Goal: Answer question/provide support

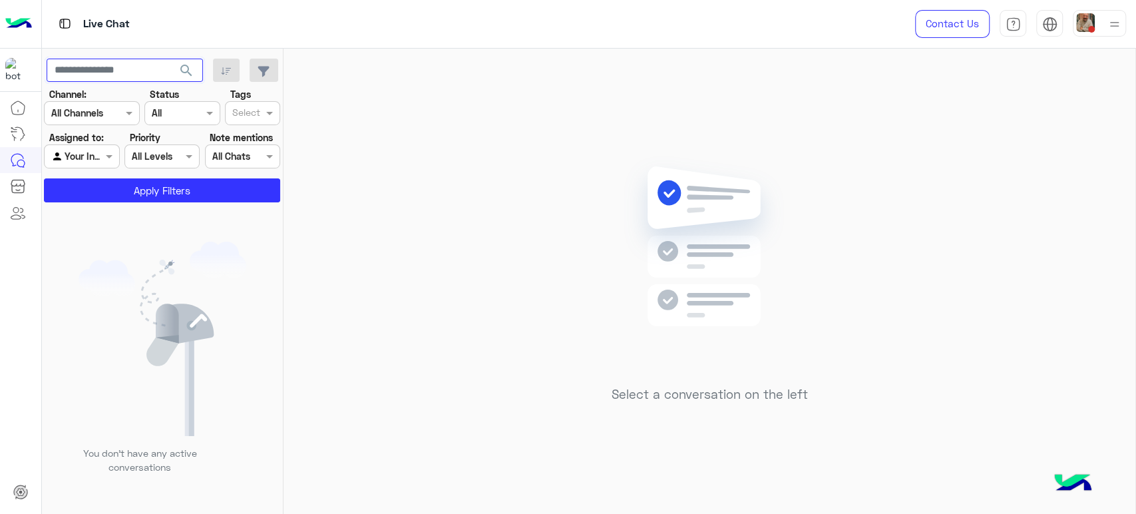
click at [122, 64] on input "text" at bounding box center [125, 71] width 156 height 24
paste input "********"
type input "********"
click at [170, 59] on button "search" at bounding box center [186, 73] width 33 height 29
click at [80, 150] on div at bounding box center [158, 262] width 233 height 514
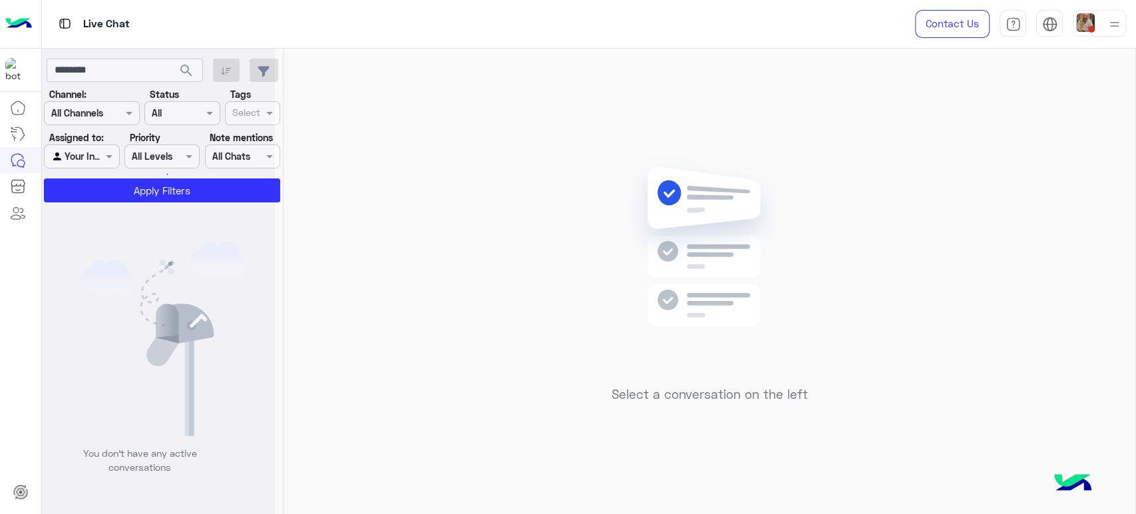
click at [80, 158] on div at bounding box center [158, 262] width 233 height 514
click at [80, 148] on div at bounding box center [158, 262] width 233 height 514
click at [69, 148] on div "Agent Filter Your Inbox" at bounding box center [81, 156] width 75 height 24
click at [77, 177] on b "Unassigned" at bounding box center [89, 182] width 51 height 11
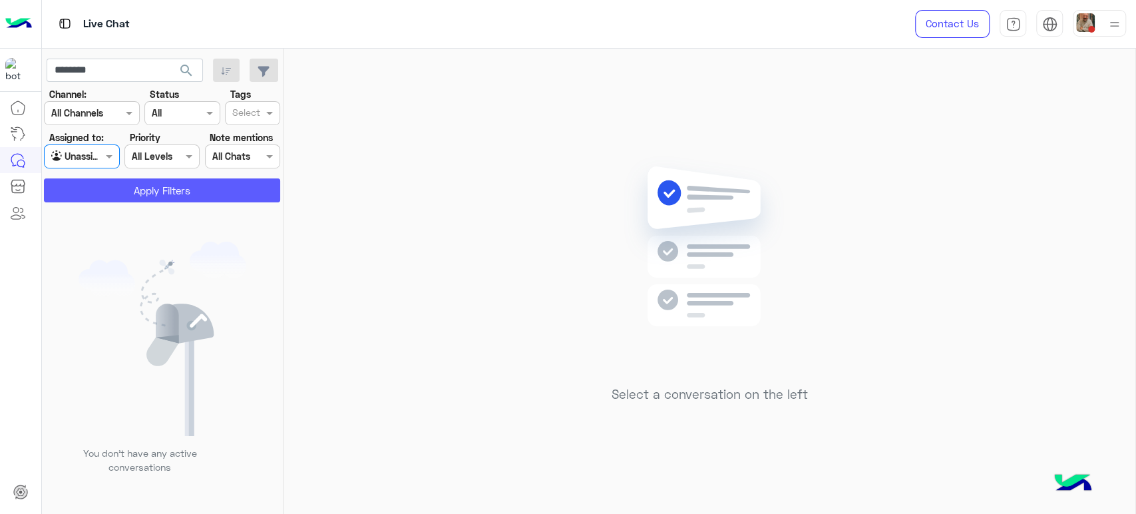
click at [108, 196] on button "Apply Filters" at bounding box center [162, 190] width 236 height 24
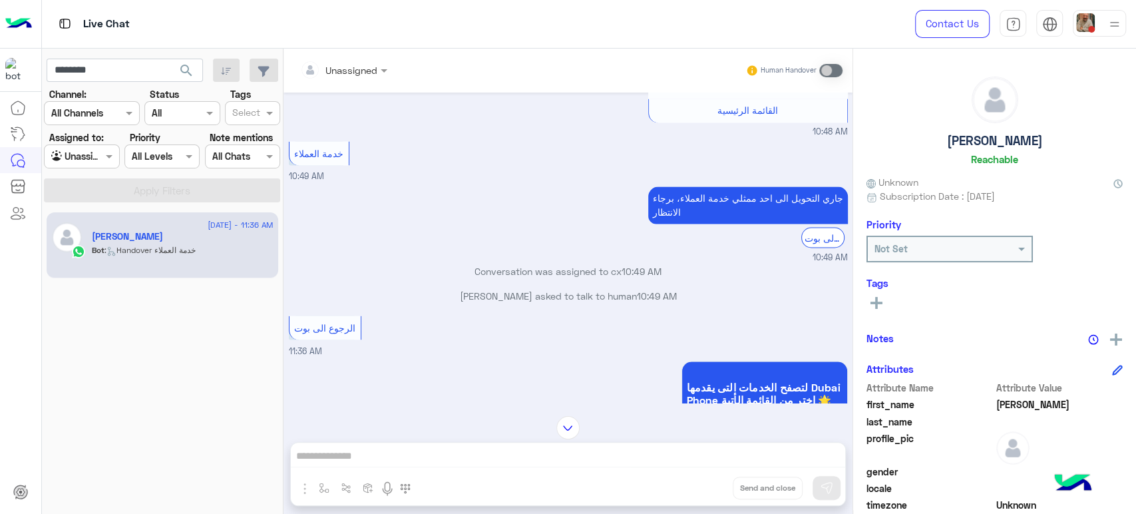
scroll to position [1607, 0]
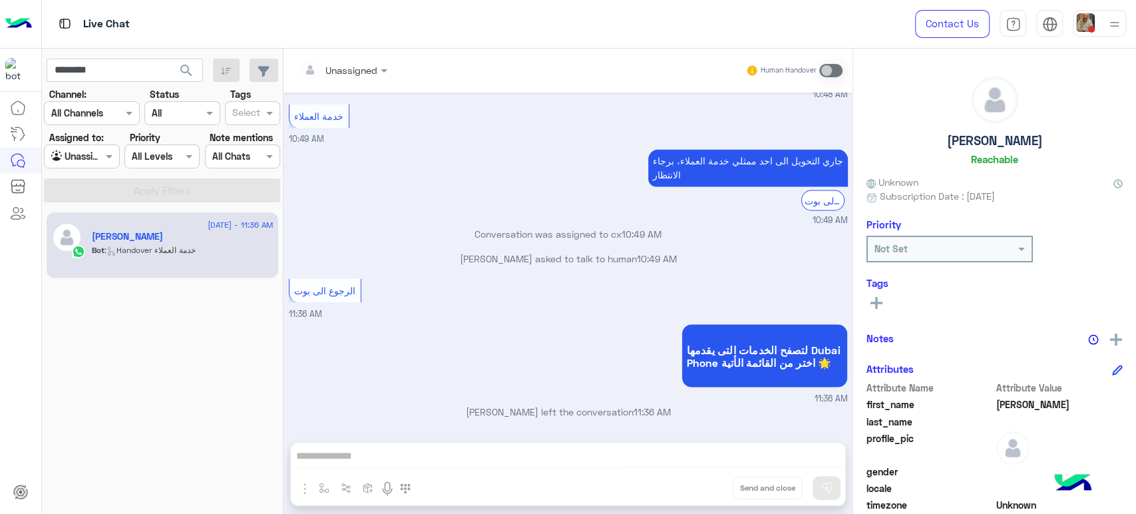
click at [518, 466] on div "Unassigned Human Handover [DATE] مساء الخير 10:02 PM مساء الخير 🌚 اهلا بك عادل …" at bounding box center [567, 284] width 569 height 470
click at [341, 68] on input "text" at bounding box center [327, 70] width 54 height 14
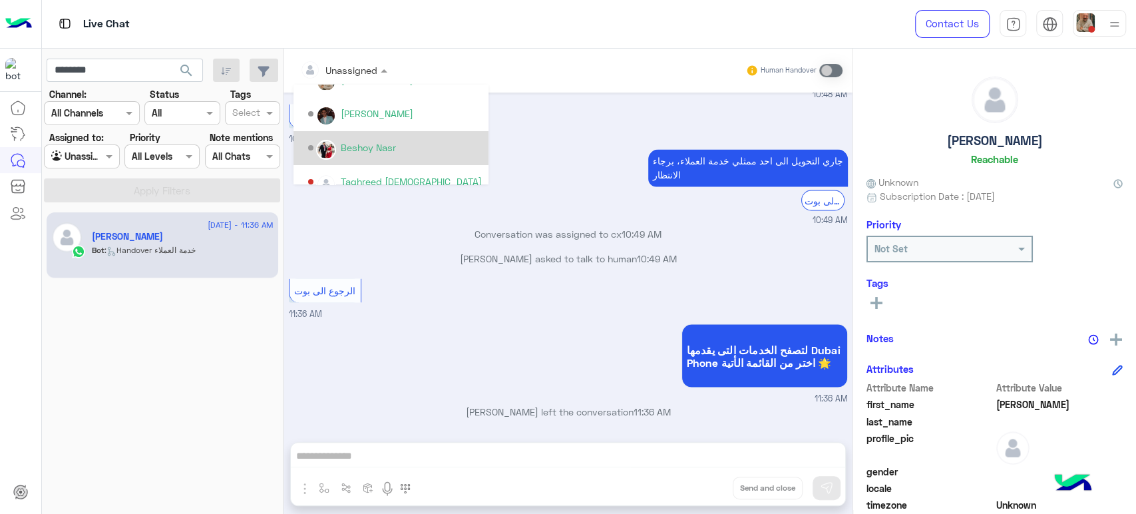
scroll to position [74, 0]
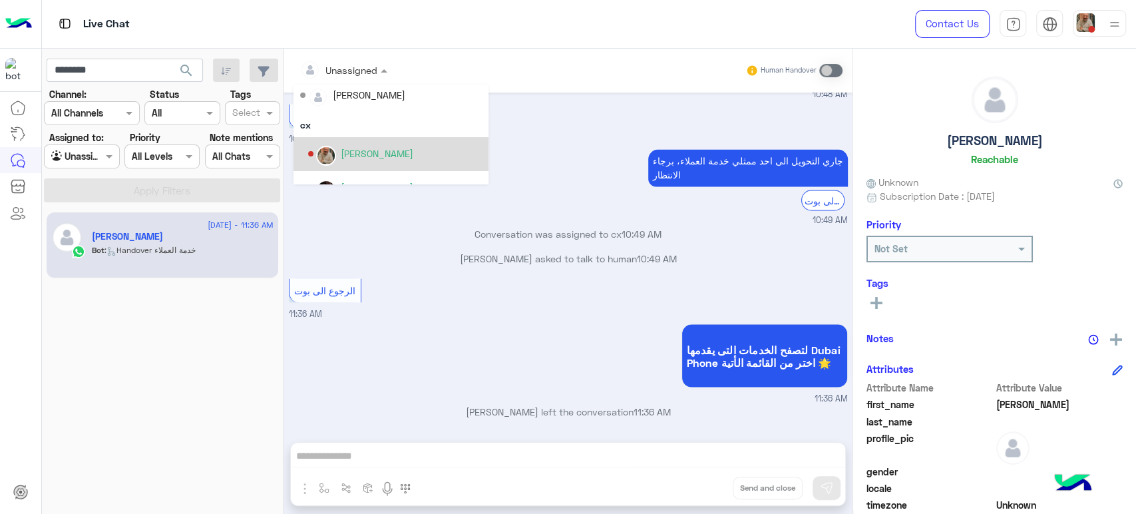
click at [393, 147] on div "[PERSON_NAME]" at bounding box center [377, 153] width 73 height 14
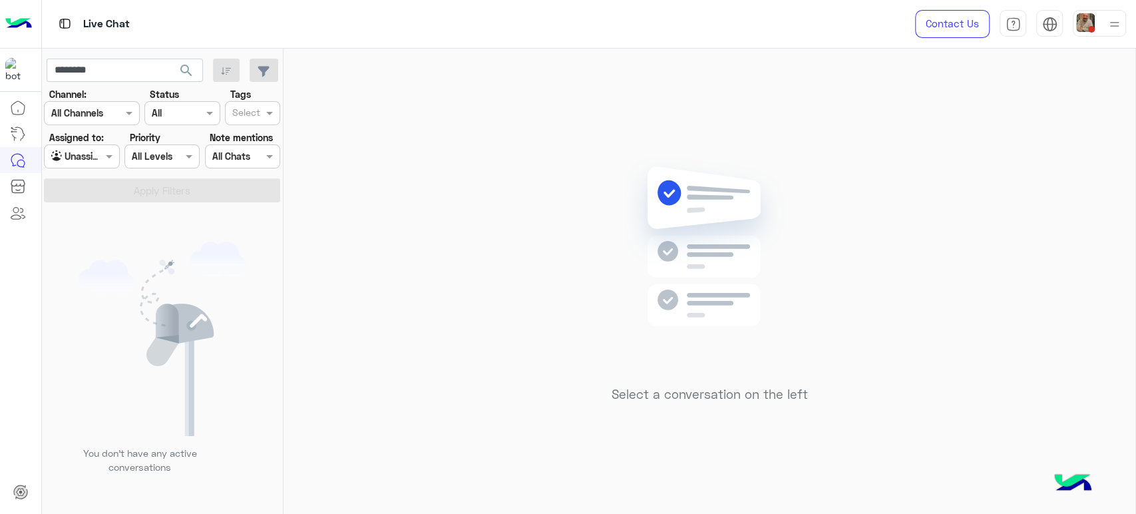
click at [92, 162] on div at bounding box center [82, 155] width 74 height 15
click at [80, 206] on b "Your Inbox" at bounding box center [87, 208] width 47 height 11
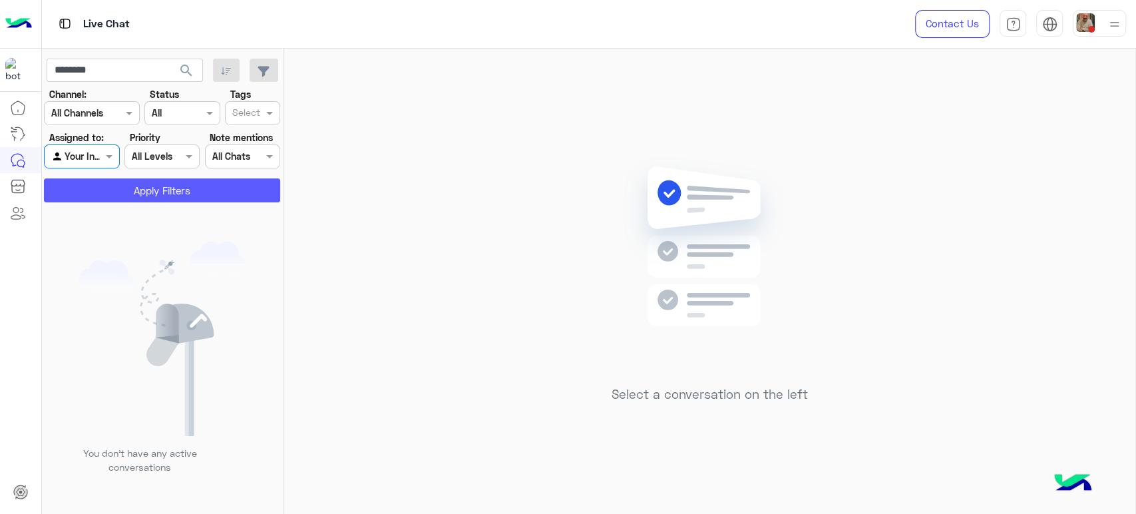
click at [113, 181] on button "Apply Filters" at bounding box center [162, 190] width 236 height 24
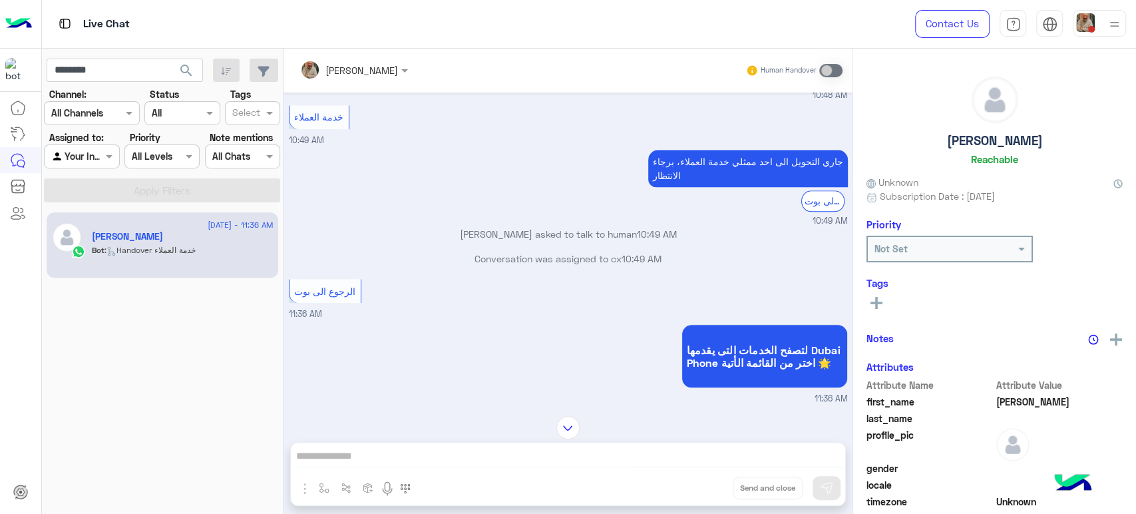
scroll to position [995, 0]
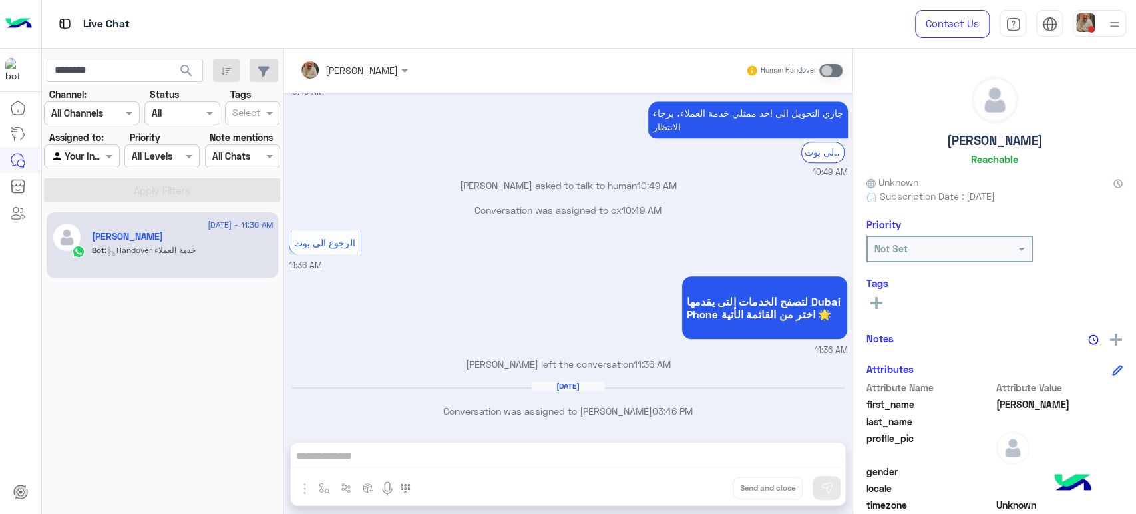
click at [604, 458] on div "[PERSON_NAME] Human Handover [DATE] ممكن سعر الوصله دي 10:03 PM تقدر تتعرف على …" at bounding box center [567, 284] width 569 height 470
click at [836, 68] on span at bounding box center [830, 70] width 23 height 13
click at [583, 448] on div "[PERSON_NAME] Human Handover [DATE] ممكن سعر الوصله دي 10:03 PM تقدر تتعرف على …" at bounding box center [567, 284] width 569 height 470
click at [826, 68] on span at bounding box center [830, 70] width 23 height 13
click at [903, 100] on div "[PERSON_NAME]" at bounding box center [994, 124] width 256 height 94
